Goal: Browse casually

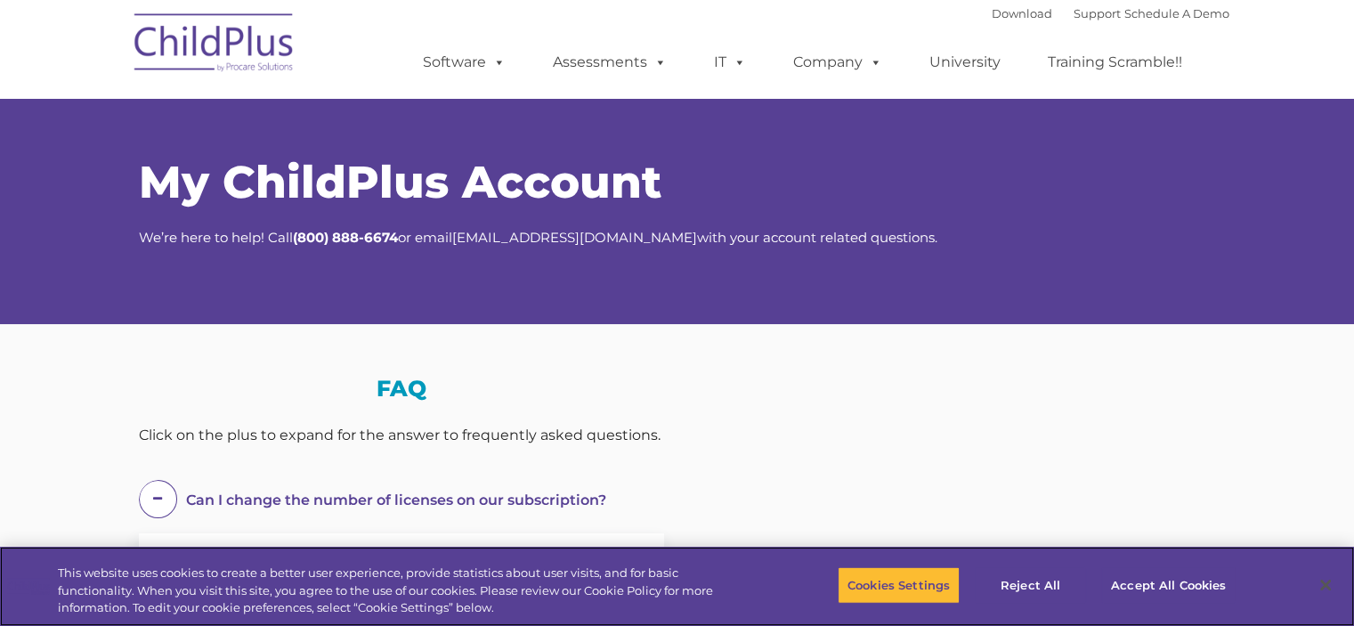
select select "MEDIUM"
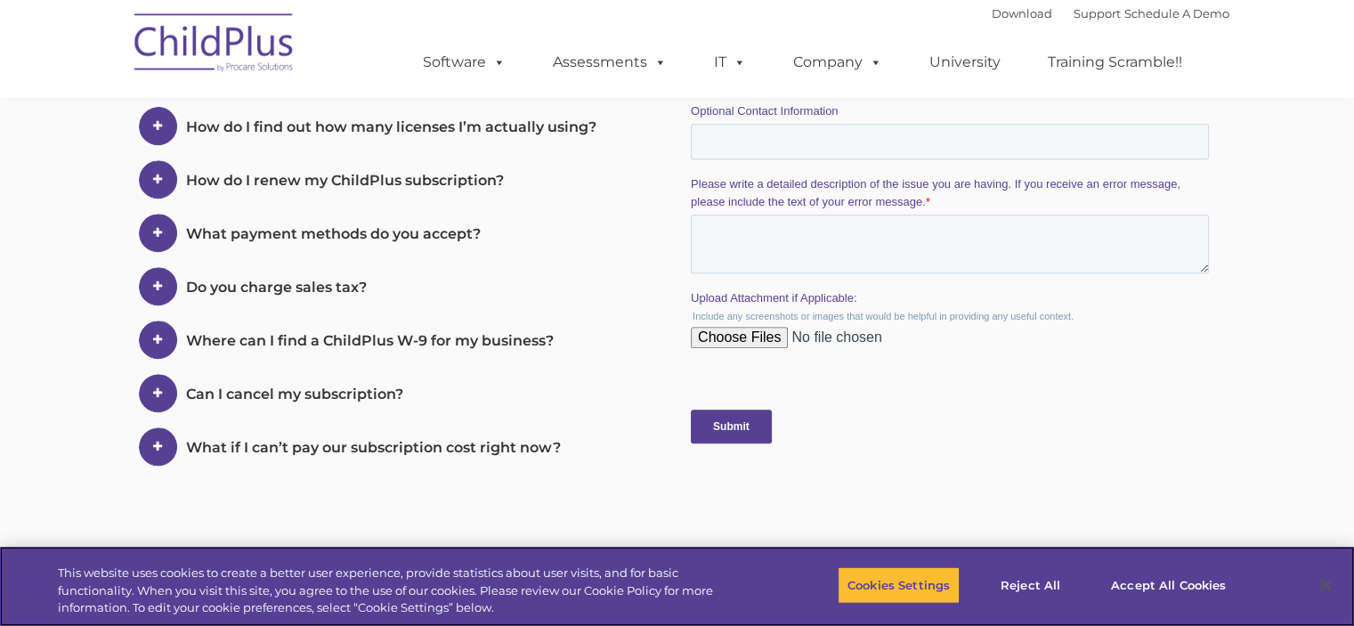
scroll to position [735, 0]
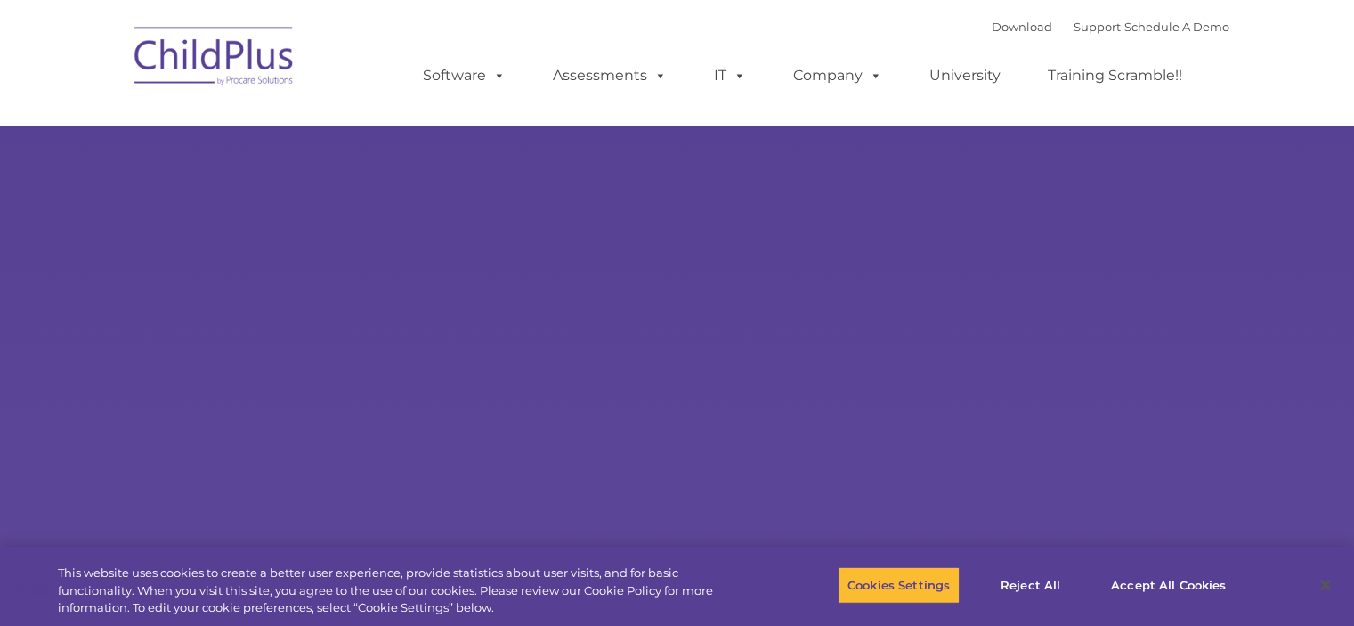
select select "MEDIUM"
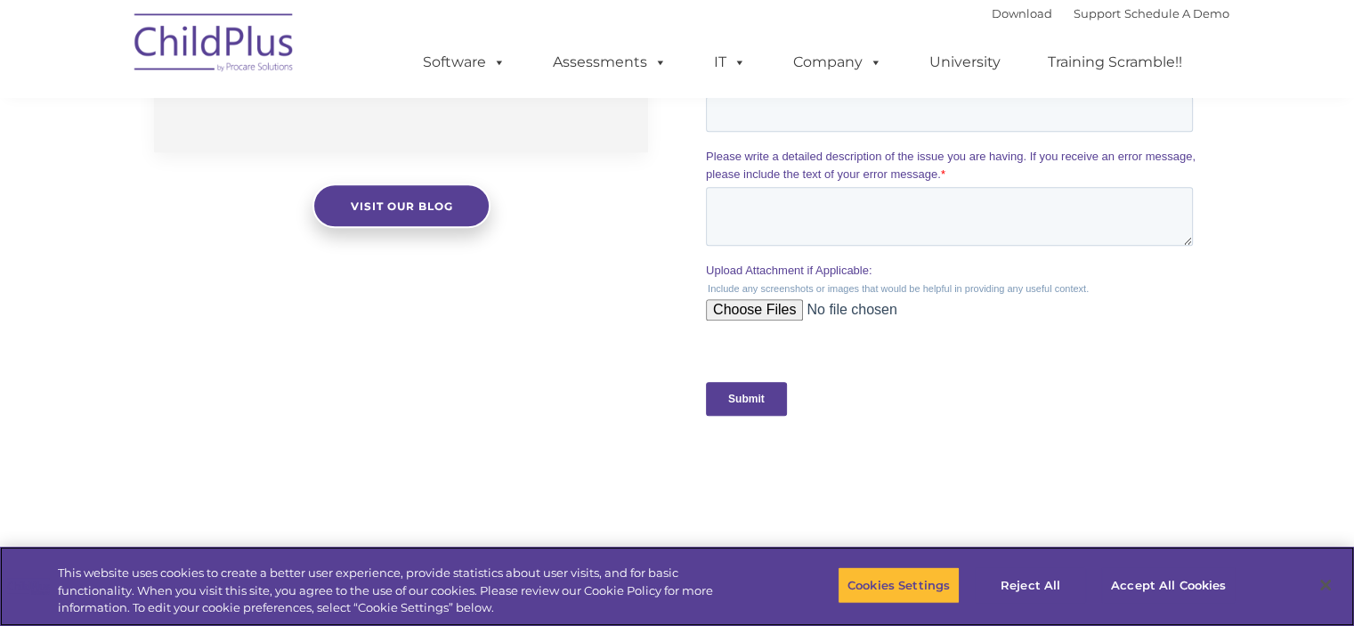
scroll to position [1994, 0]
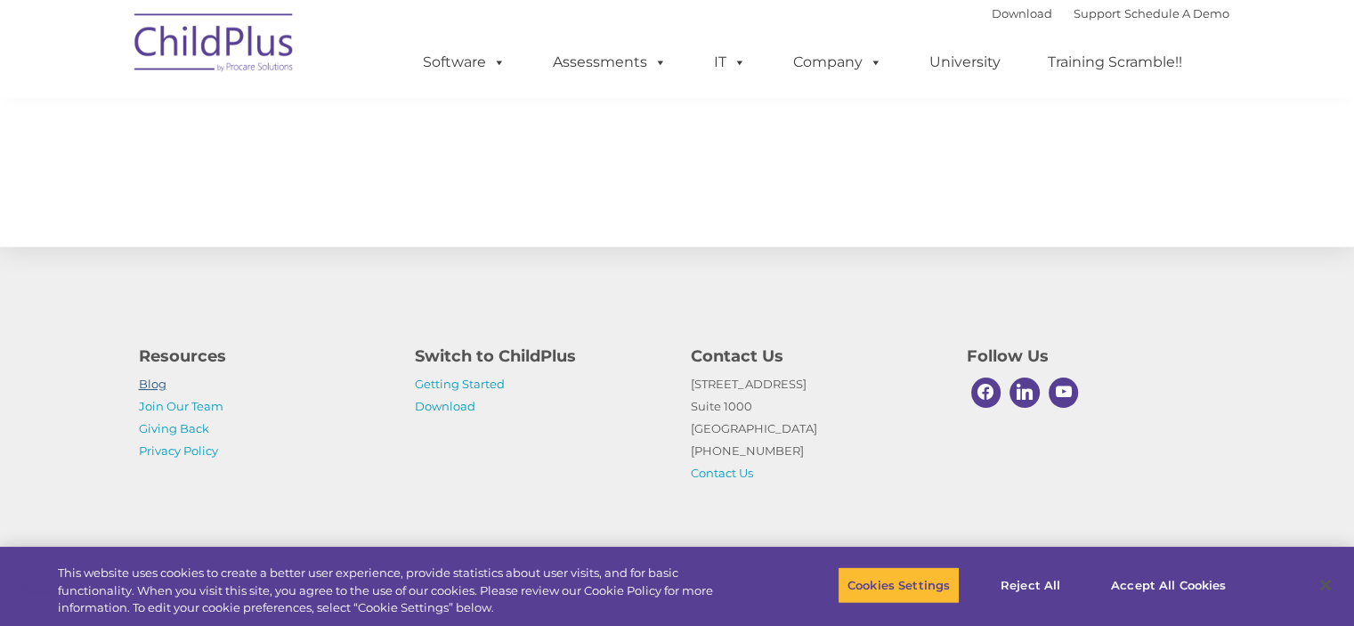
click at [153, 384] on link "Blog" at bounding box center [153, 383] width 28 height 14
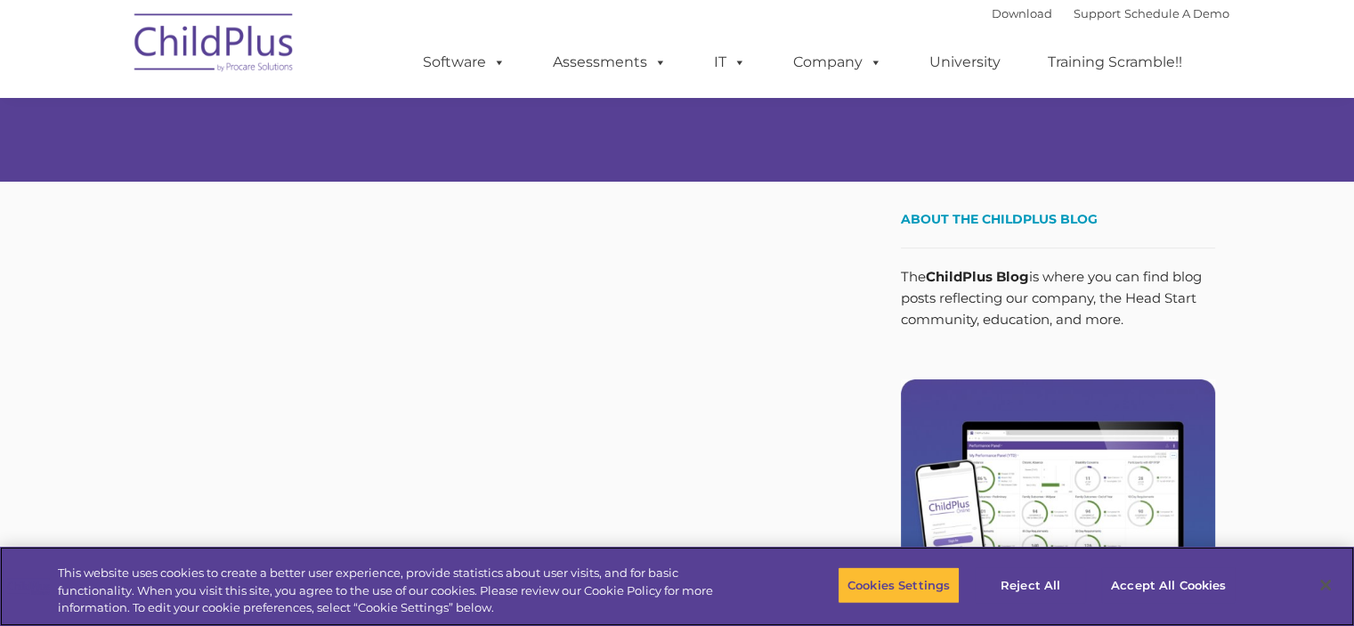
scroll to position [1, 0]
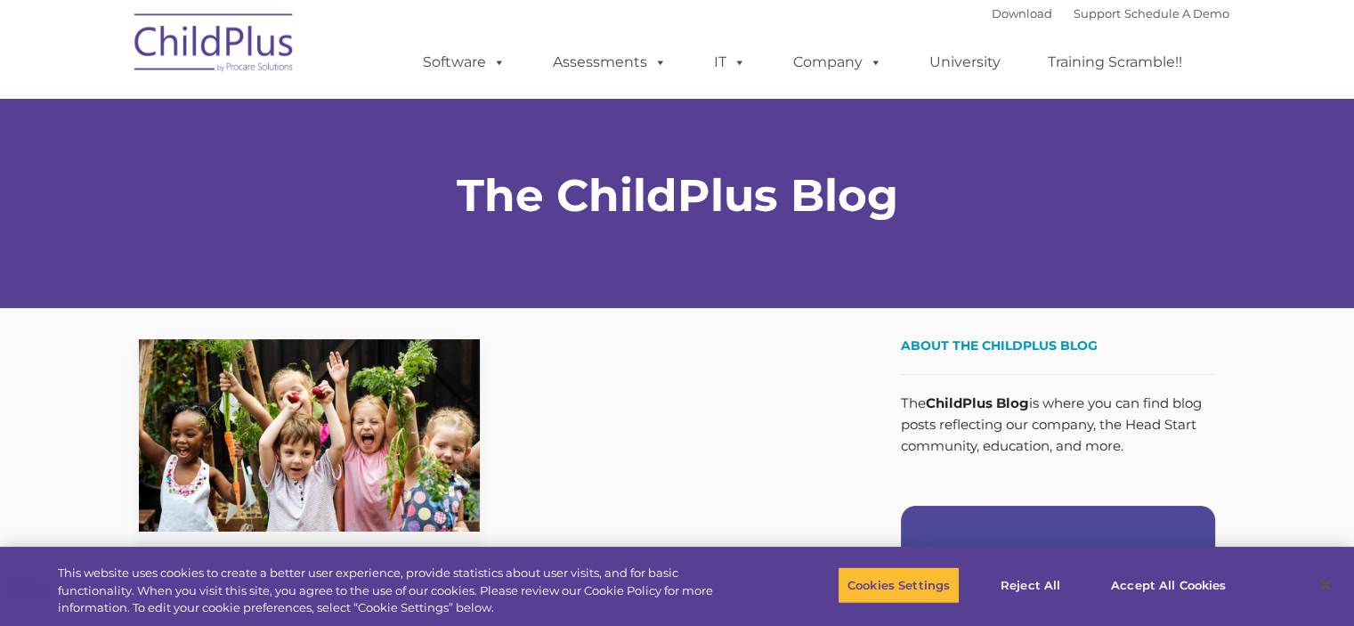
click at [1007, 340] on span "About the ChildPlus Blog" at bounding box center [999, 345] width 197 height 16
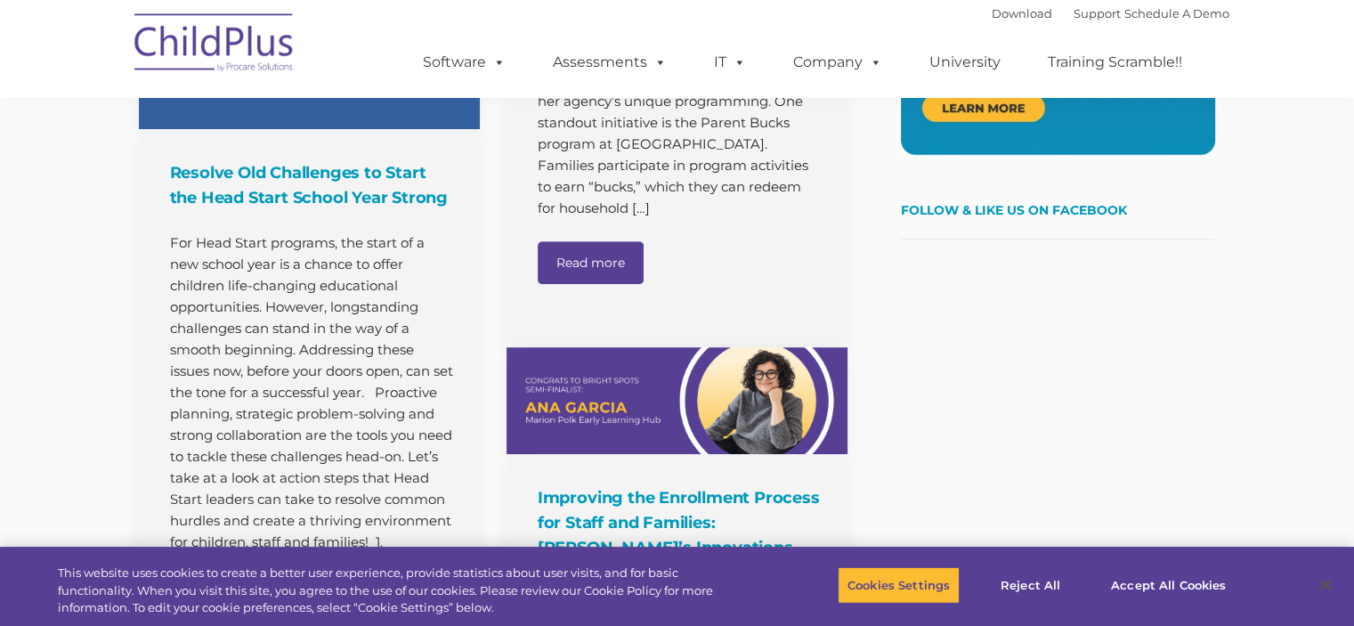
scroll to position [1005, 0]
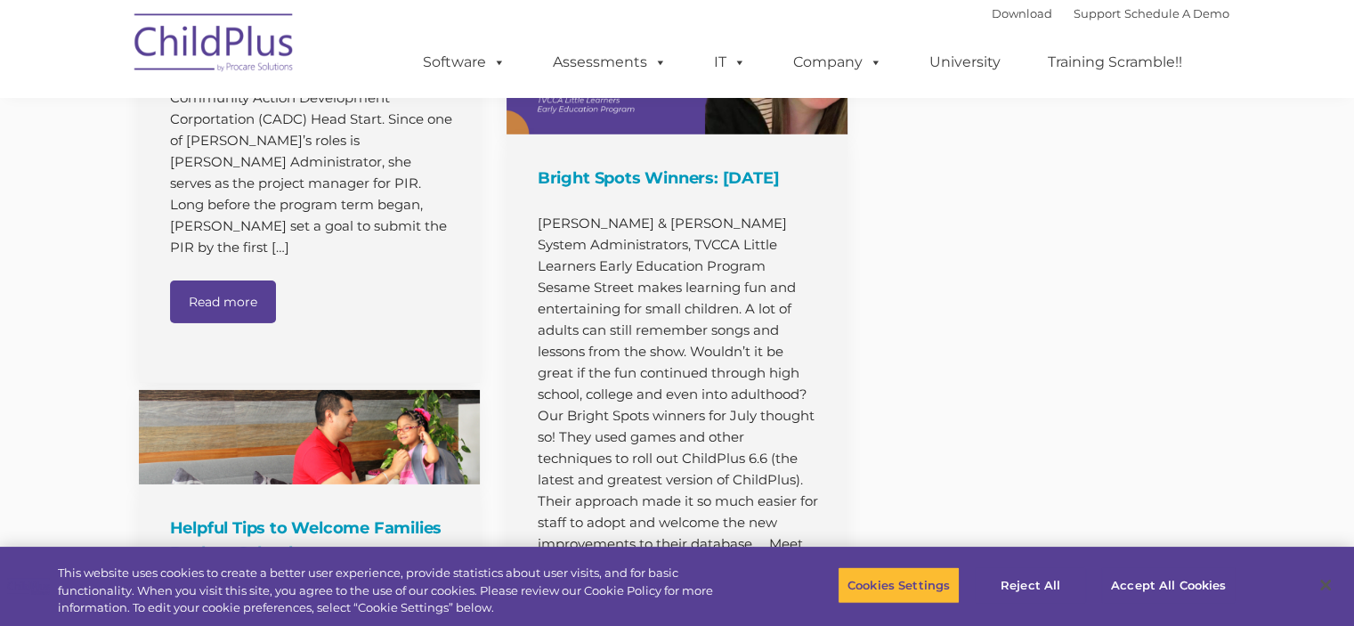
scroll to position [6137, 0]
